Goal: Check status: Check status

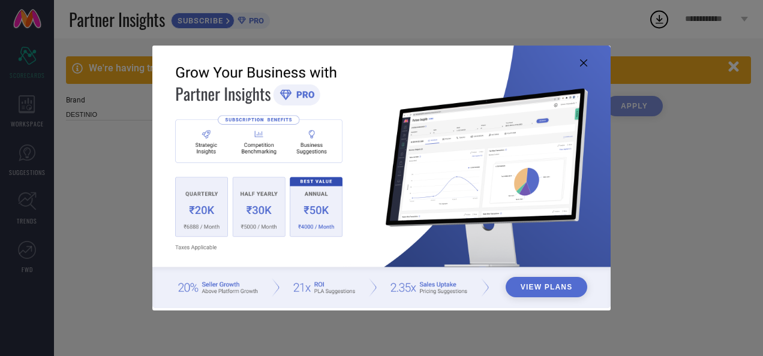
type input "All"
click at [584, 64] on icon at bounding box center [583, 62] width 7 height 7
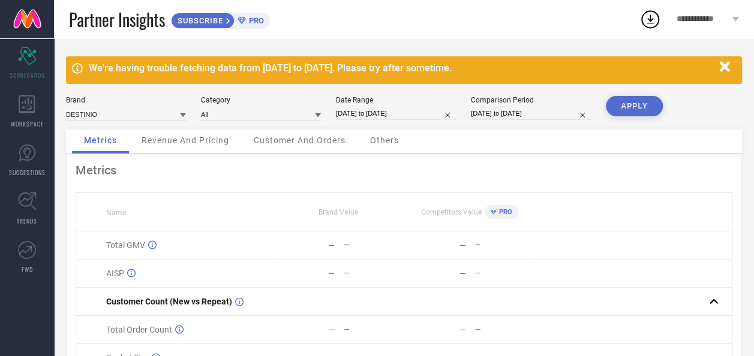
click at [365, 119] on input "[DATE] to [DATE]" at bounding box center [396, 113] width 120 height 13
select select "8"
select select "2025"
select select "9"
select select "2025"
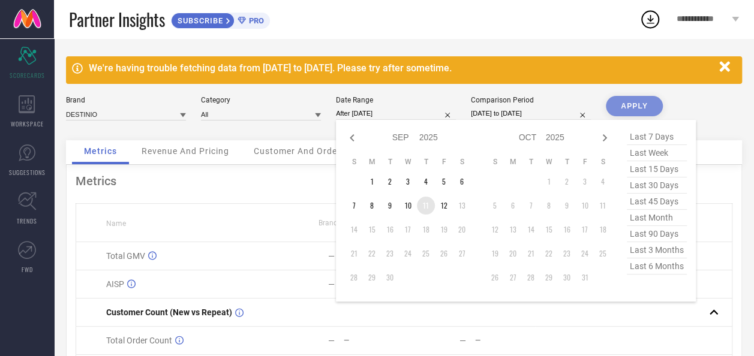
click at [425, 204] on td "11" at bounding box center [426, 206] width 18 height 18
type input "[DATE] to [DATE]"
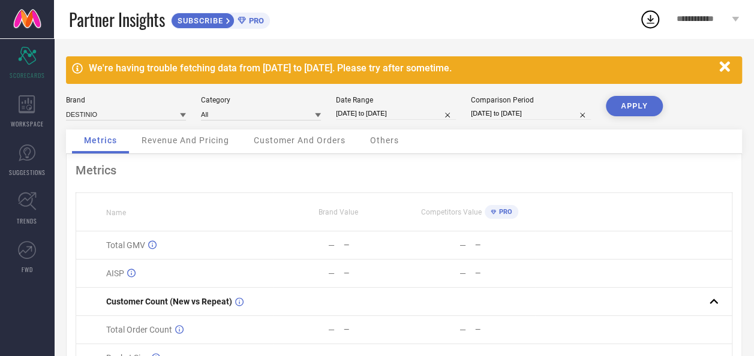
click at [636, 104] on button "APPLY" at bounding box center [634, 106] width 57 height 20
select select "8"
select select "2025"
select select "9"
select select "2025"
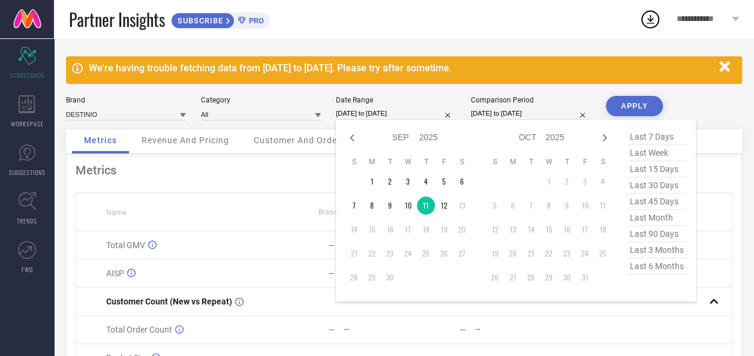
click at [374, 110] on input "11-09-2025 to 11-09-2025" at bounding box center [396, 113] width 120 height 13
click at [387, 211] on td "9" at bounding box center [390, 206] width 18 height 18
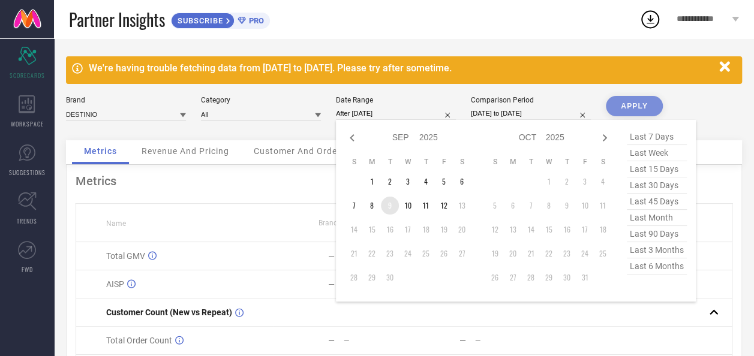
type input "09-09-2025 to 09-09-2025"
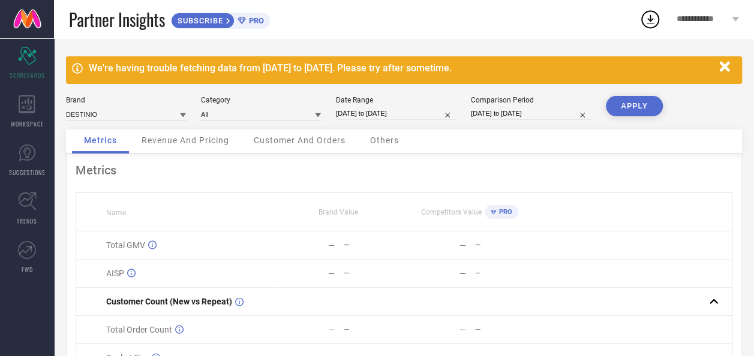
click at [636, 104] on button "APPLY" at bounding box center [634, 106] width 57 height 20
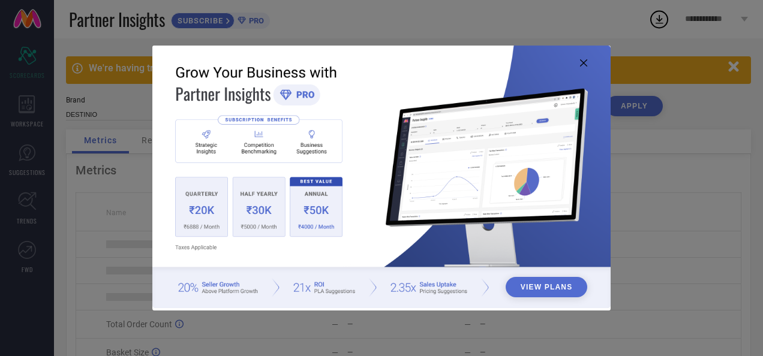
click at [582, 62] on icon at bounding box center [583, 62] width 7 height 7
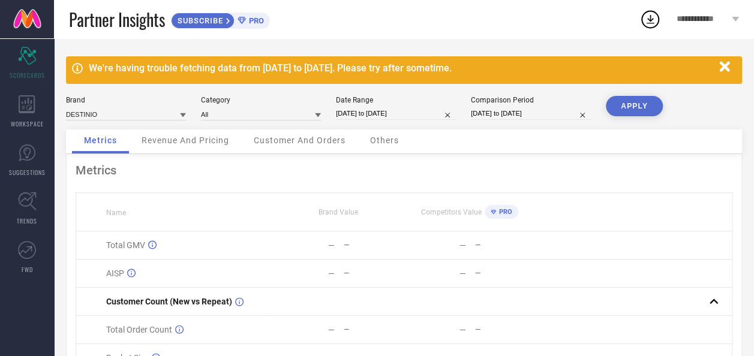
click at [395, 122] on div "Brand DESTINIO Category All Date Range 09-09-2025 to 09-09-2025 Comparison Peri…" at bounding box center [404, 113] width 676 height 34
select select "8"
select select "2025"
select select "9"
select select "2025"
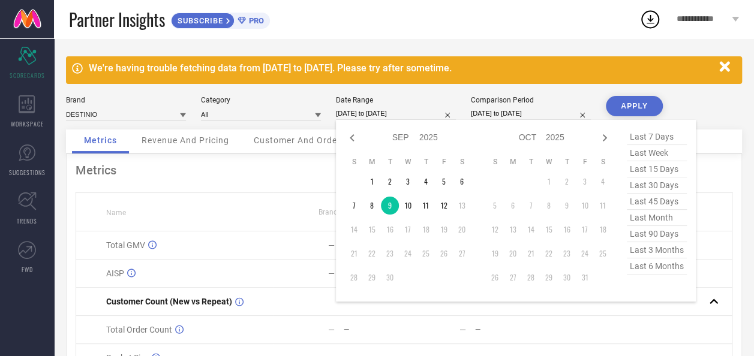
click at [395, 112] on input "[DATE] to [DATE]" at bounding box center [396, 113] width 120 height 13
click at [408, 206] on td "10" at bounding box center [408, 206] width 18 height 18
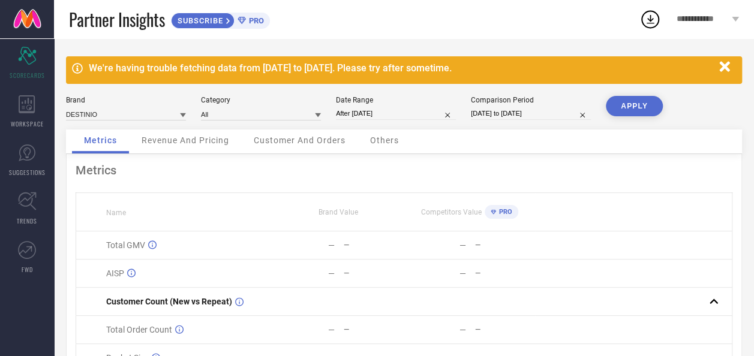
type input "[DATE] to [DATE]"
click at [644, 107] on button "APPLY" at bounding box center [634, 106] width 57 height 20
